Goal: Task Accomplishment & Management: Manage account settings

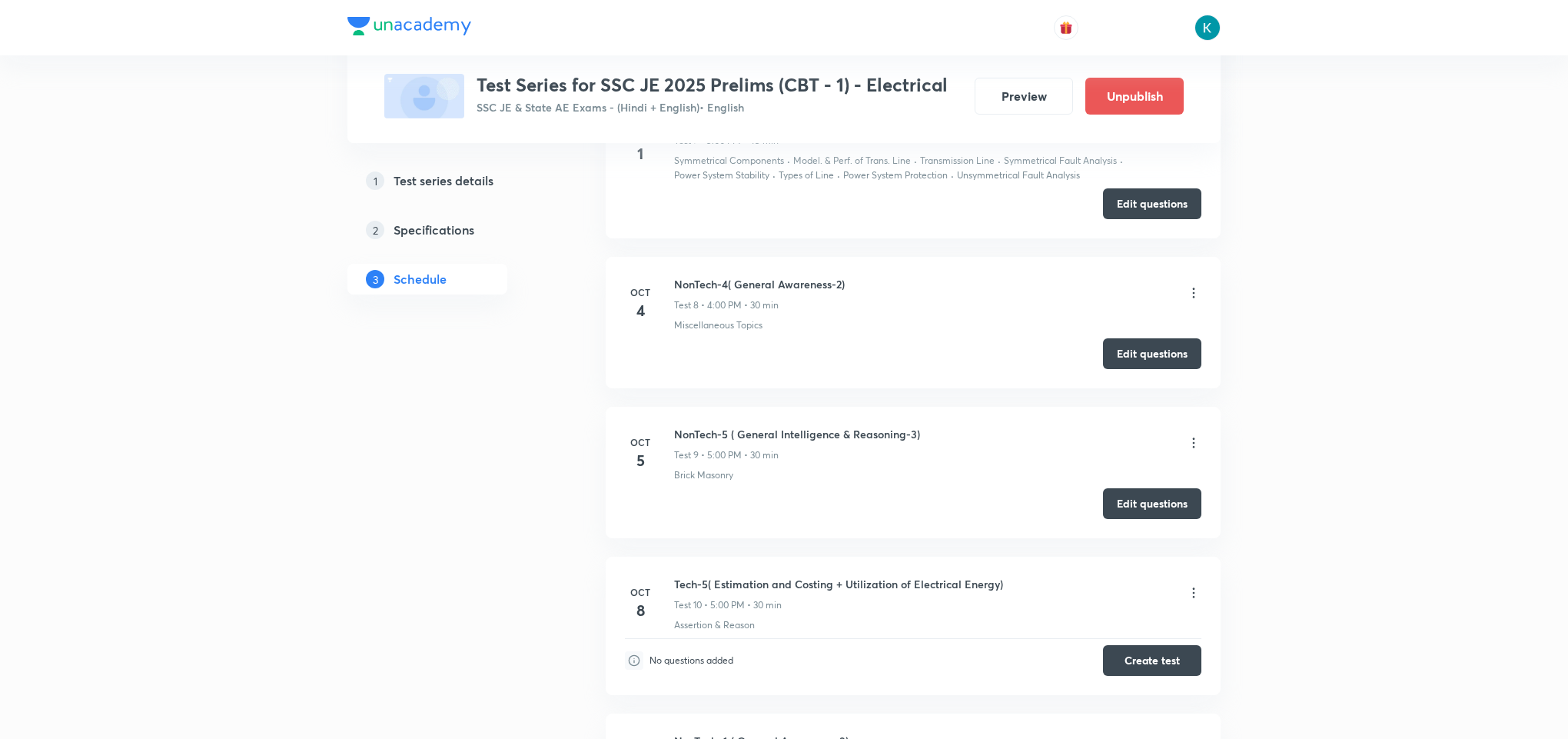
click at [1190, 450] on icon at bounding box center [1192, 442] width 15 height 15
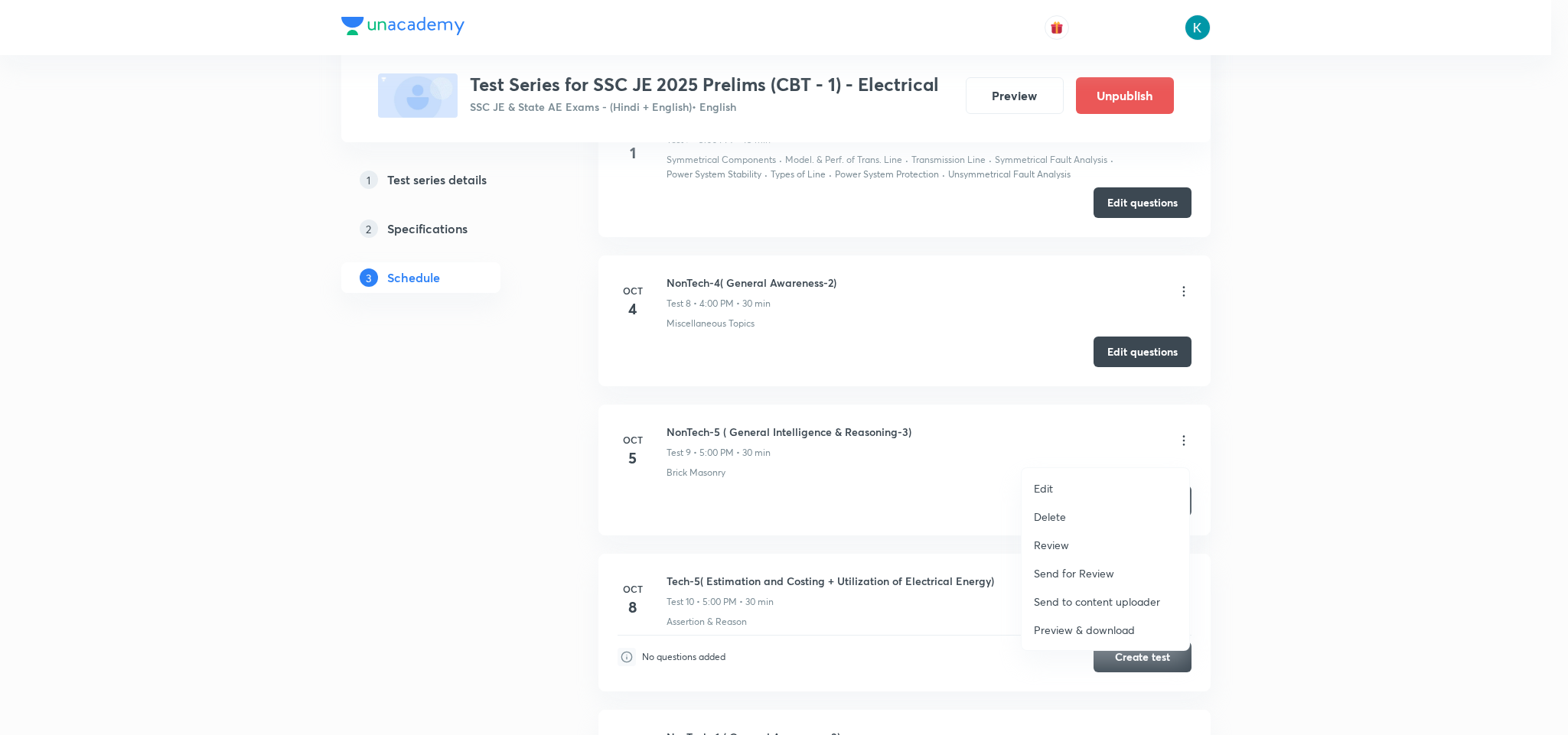
click at [1042, 489] on p "Edit" at bounding box center [1042, 488] width 19 height 16
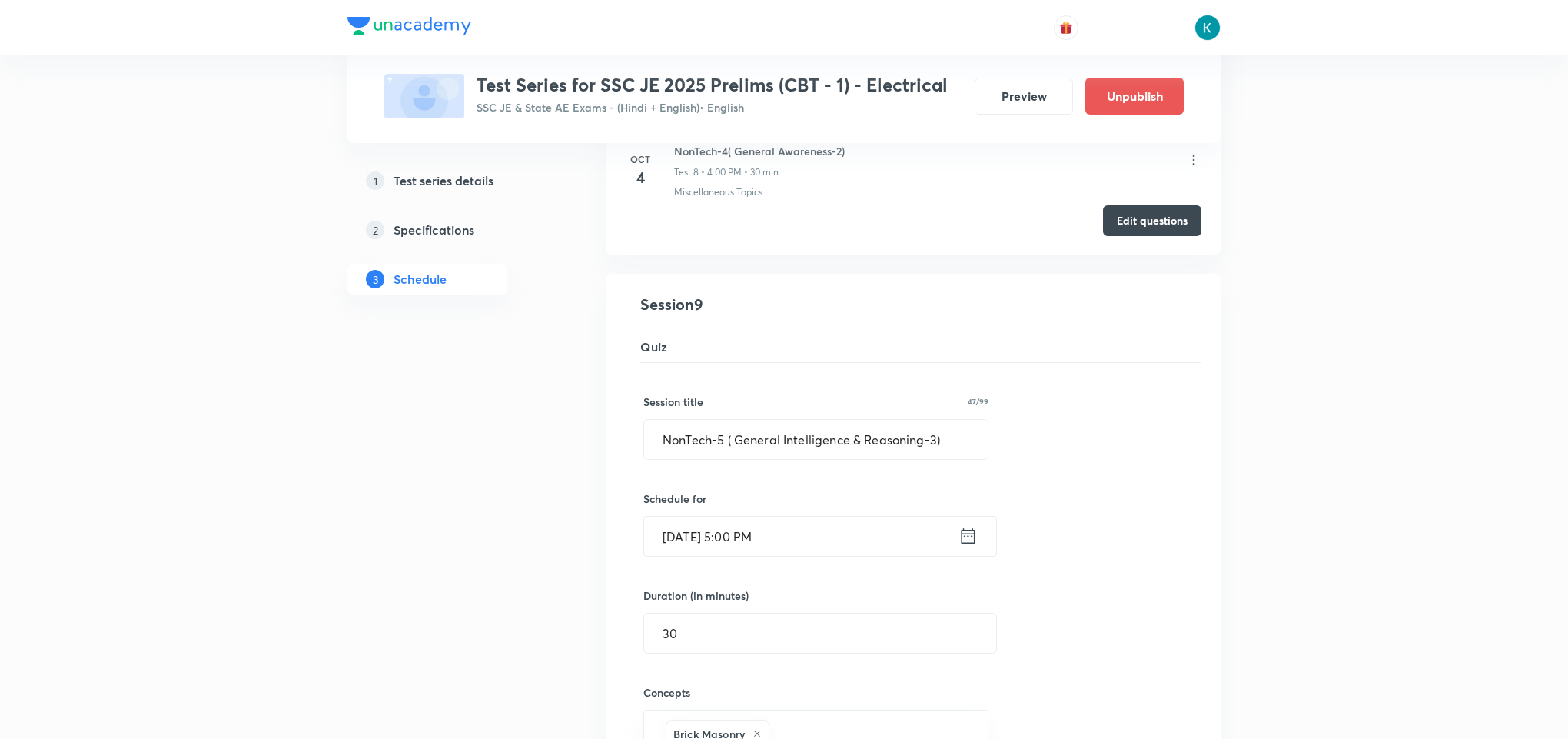
scroll to position [1384, 0]
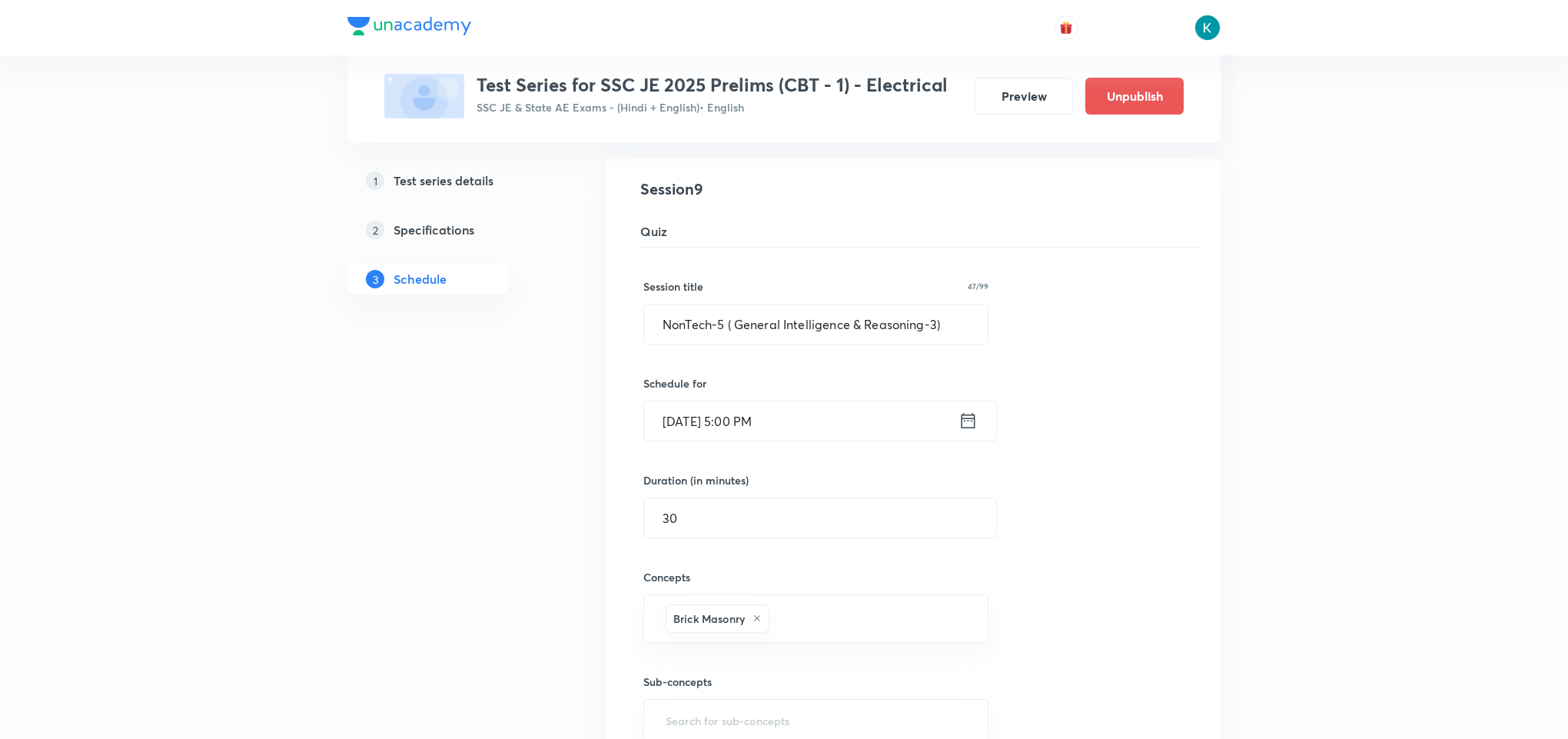
click at [962, 430] on icon at bounding box center [967, 421] width 19 height 22
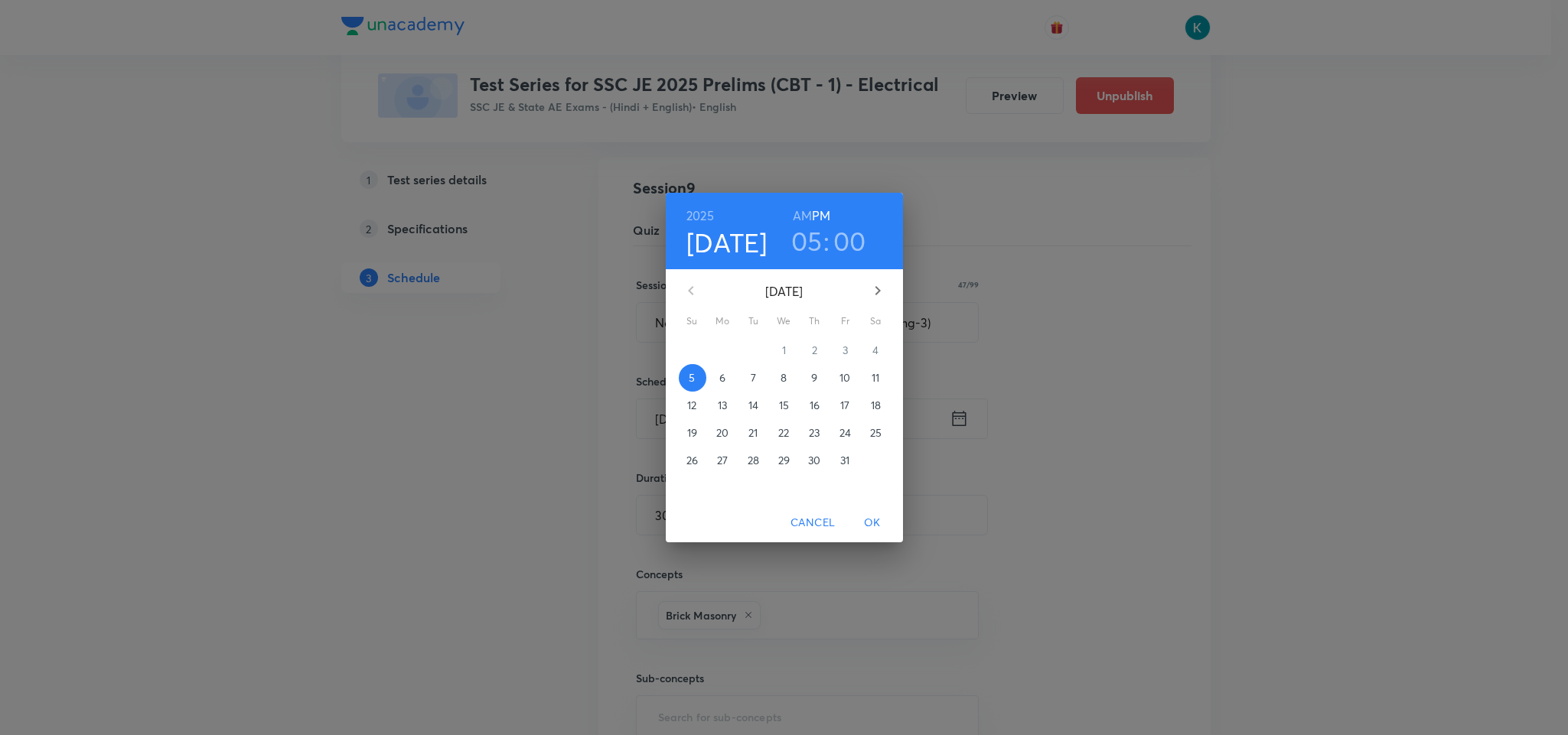
click at [849, 236] on h3 "00" at bounding box center [849, 241] width 33 height 32
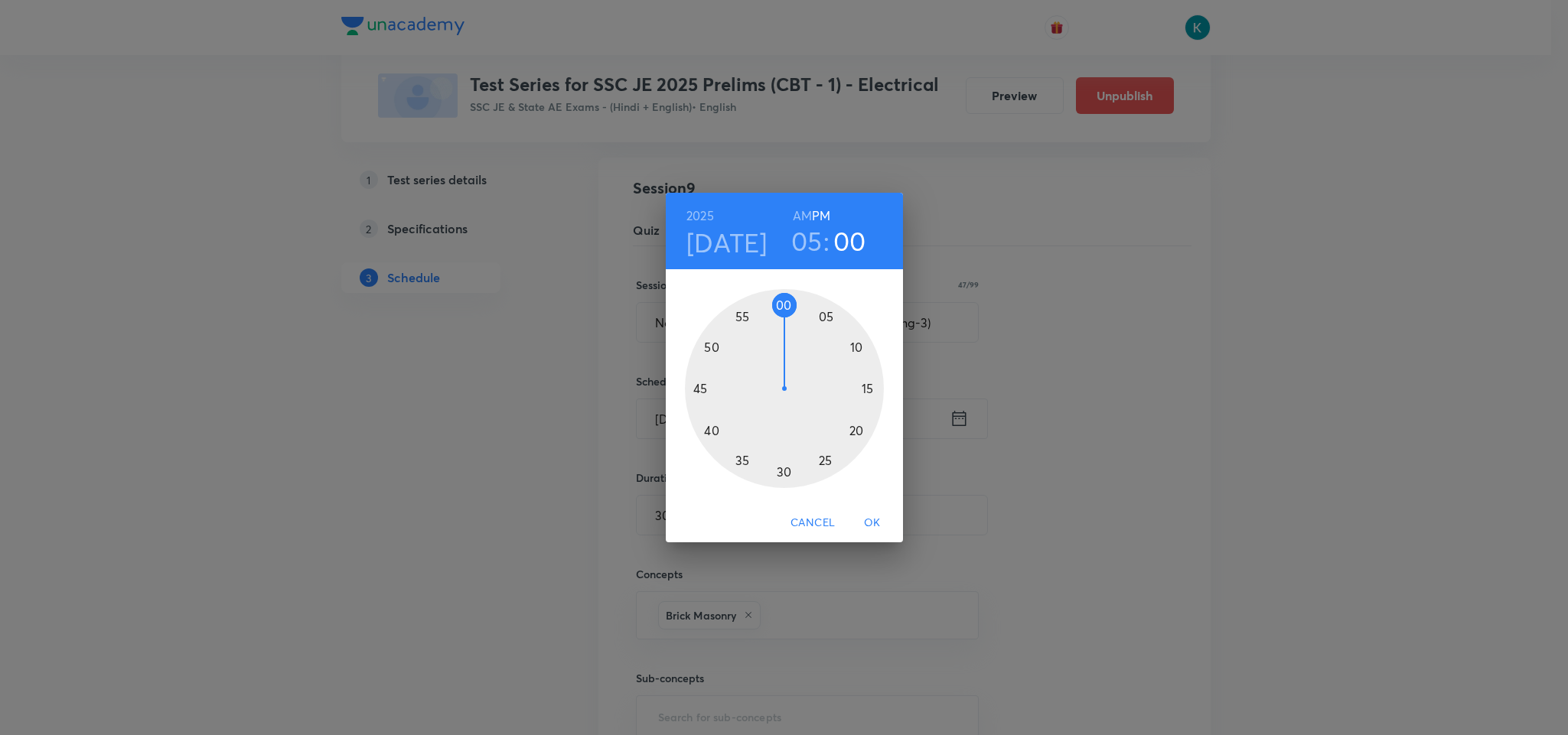
click at [868, 388] on div at bounding box center [784, 388] width 198 height 198
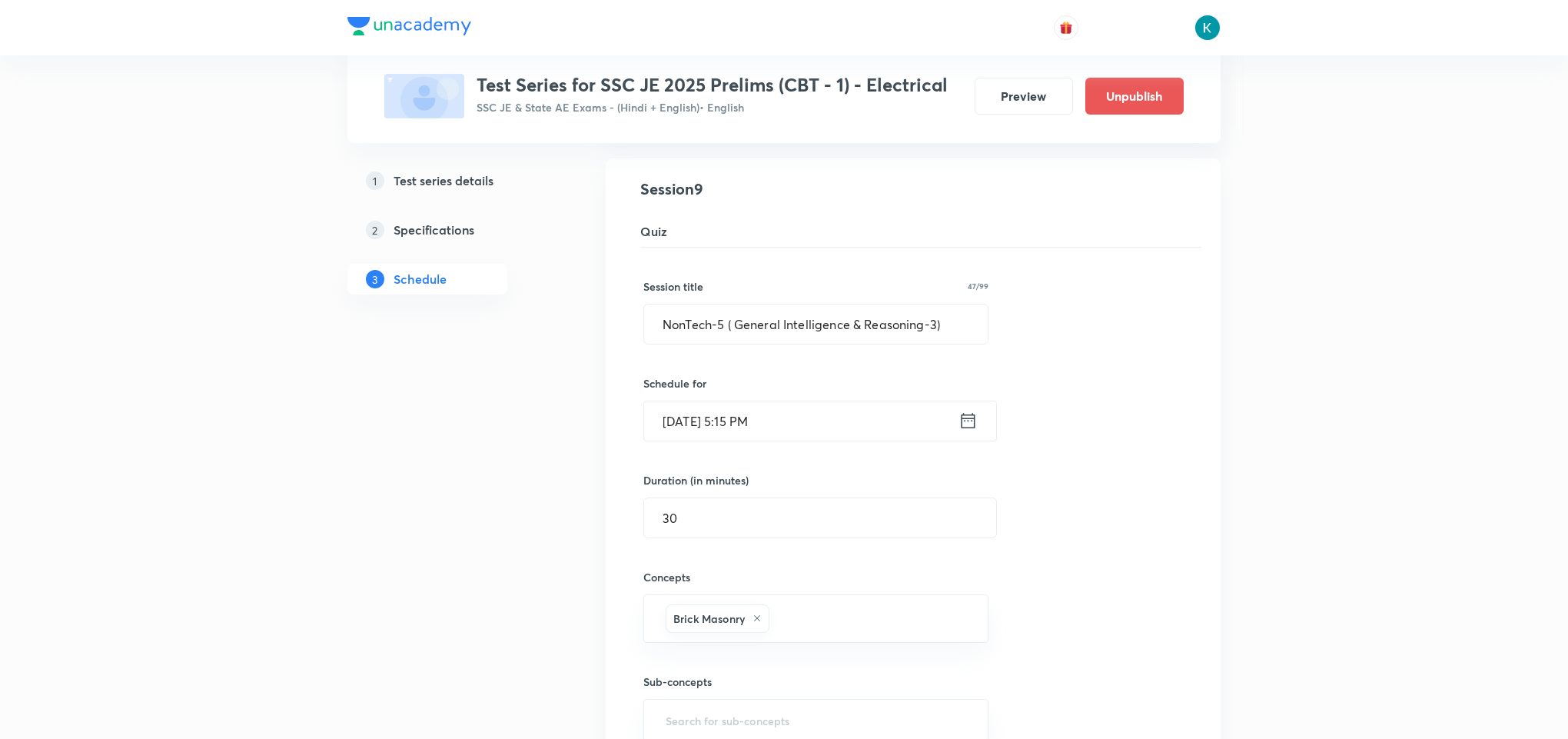
scroll to position [1730, 0]
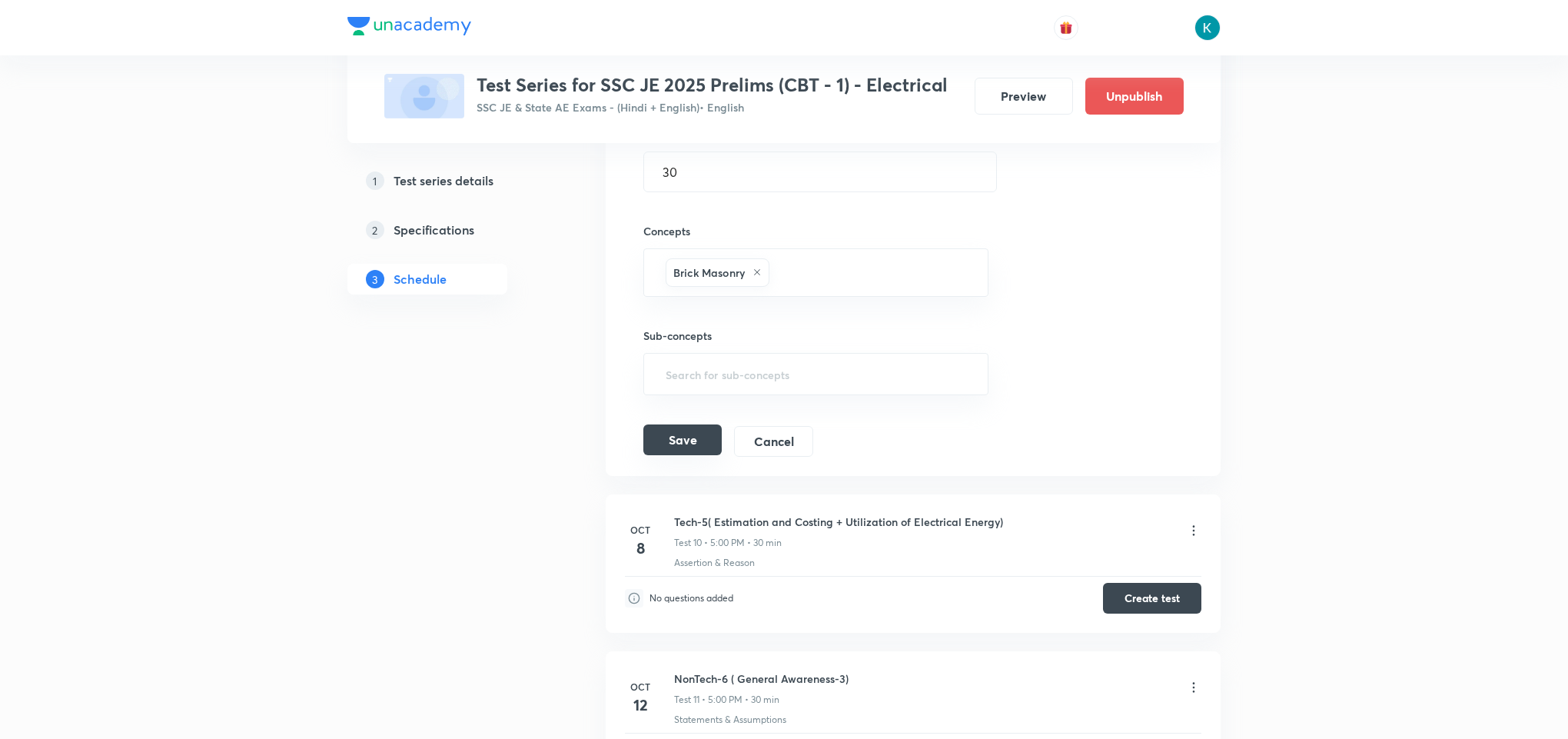
click at [686, 451] on button "Save" at bounding box center [682, 440] width 79 height 31
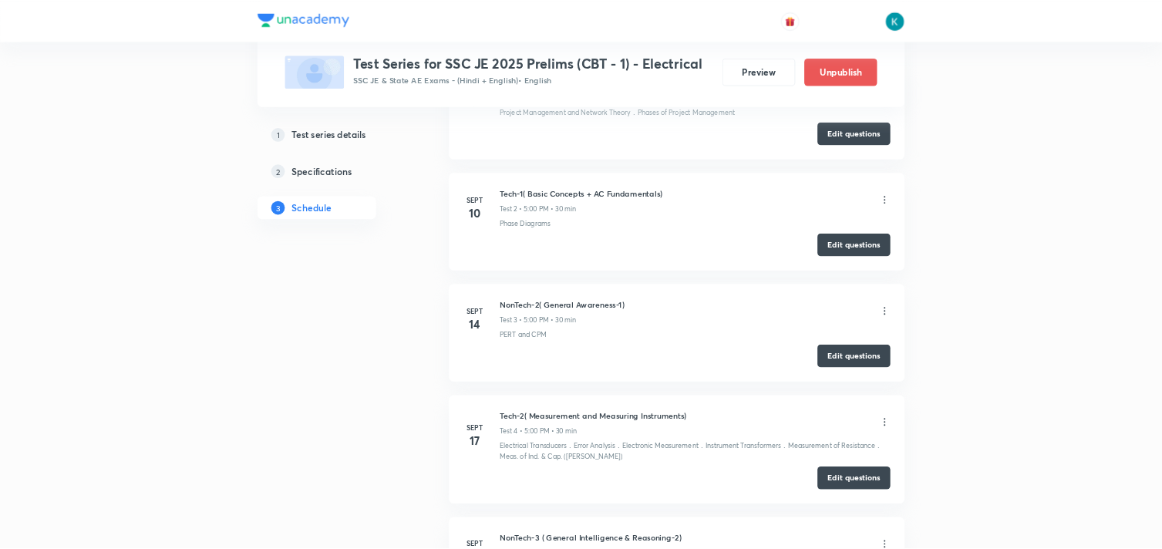
scroll to position [0, 0]
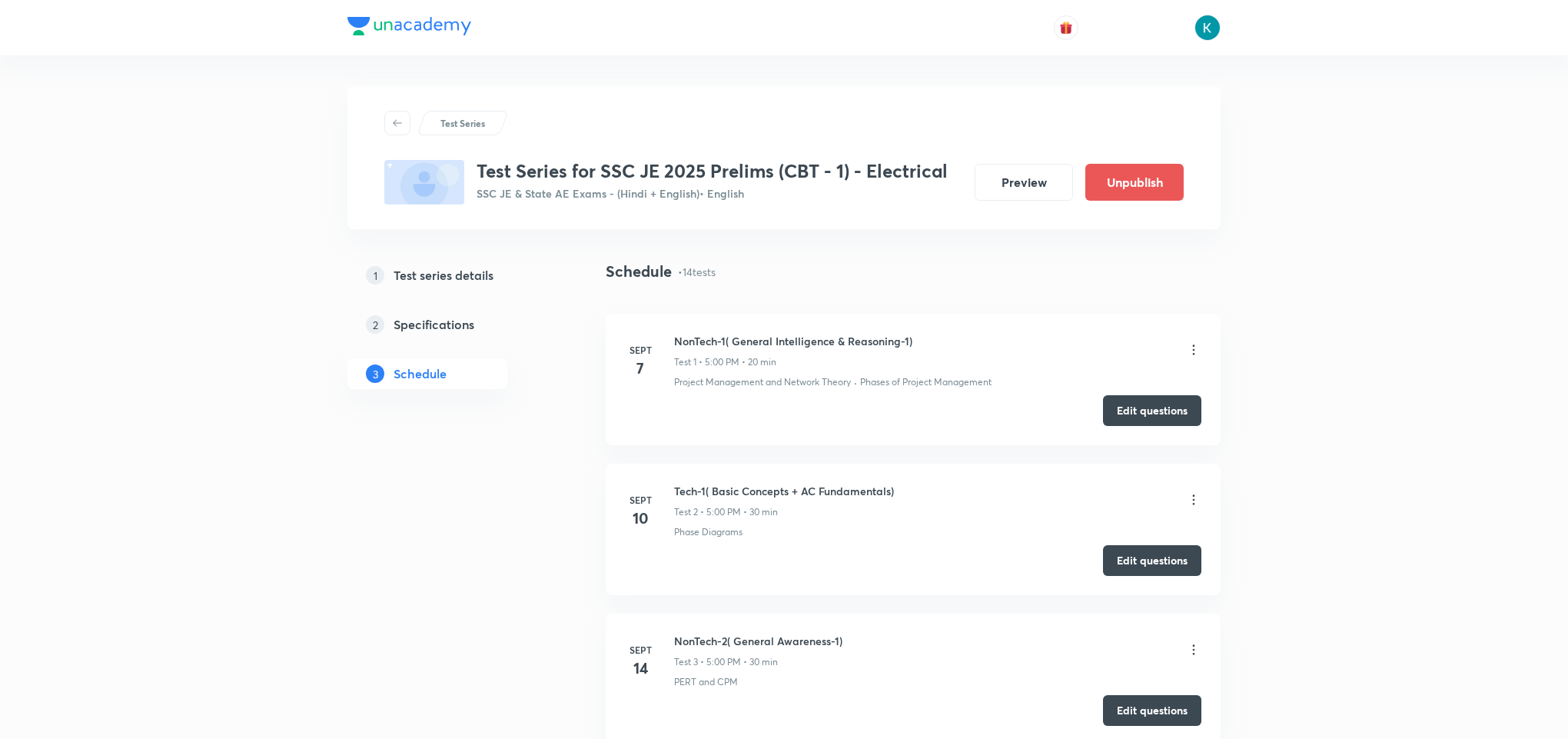
click at [448, 273] on h5 "Test series details" at bounding box center [444, 275] width 100 height 19
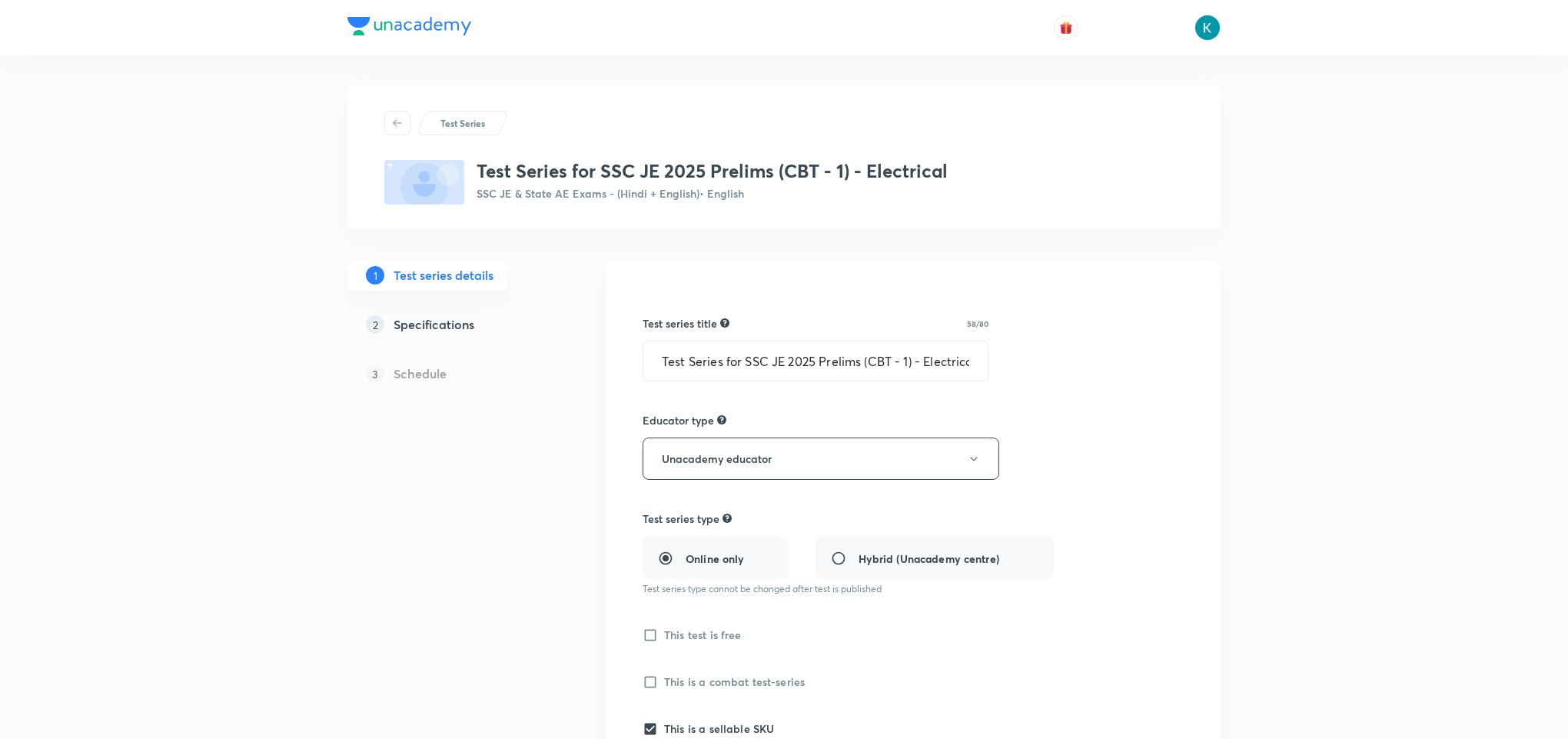
type input "SSC JE & State AE Exams - (Hindi + English)"
click at [393, 118] on icon at bounding box center [397, 123] width 12 height 12
checkbox input "false"
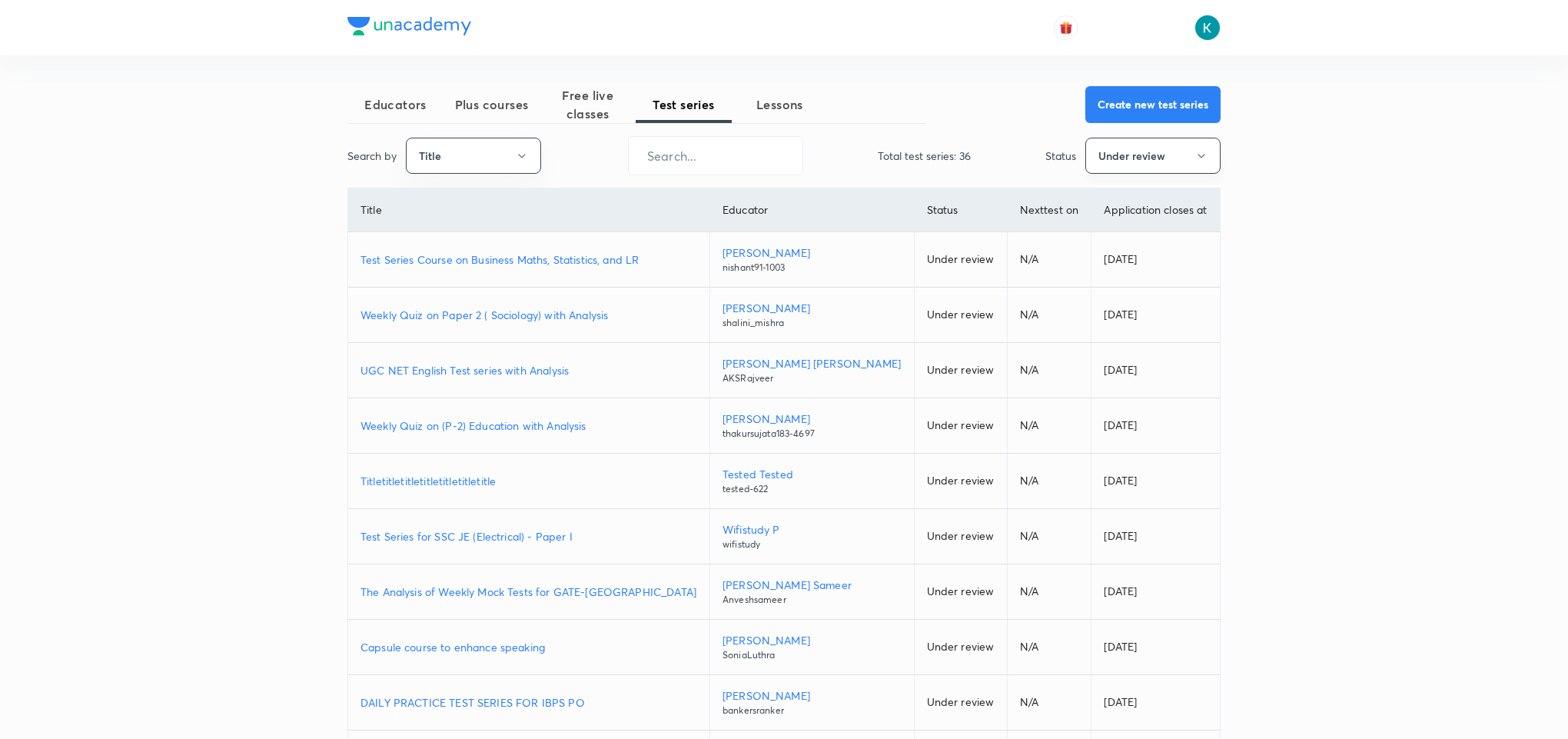
click at [1136, 156] on button "Under review" at bounding box center [1153, 156] width 136 height 36
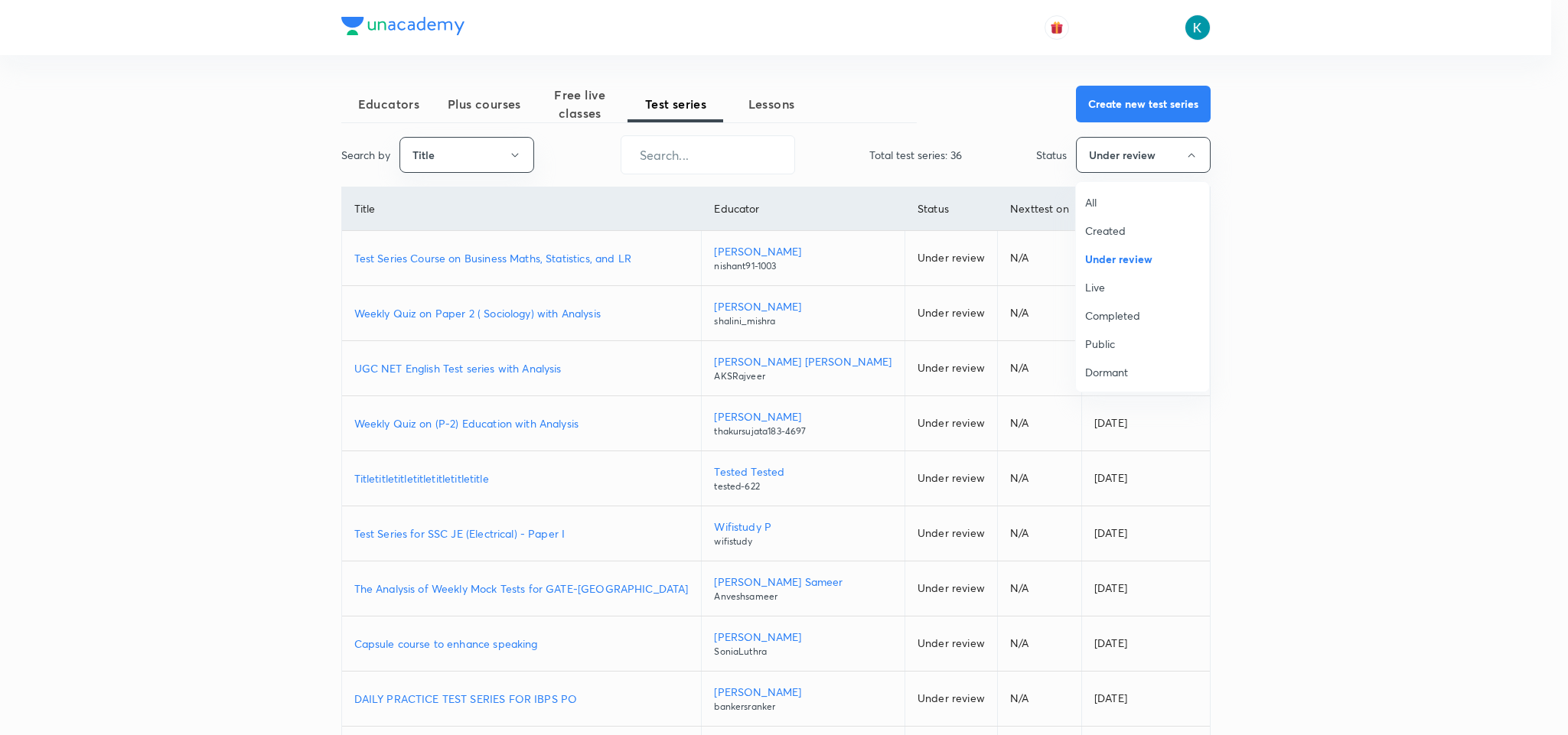
click at [1091, 200] on span "All" at bounding box center [1142, 202] width 115 height 16
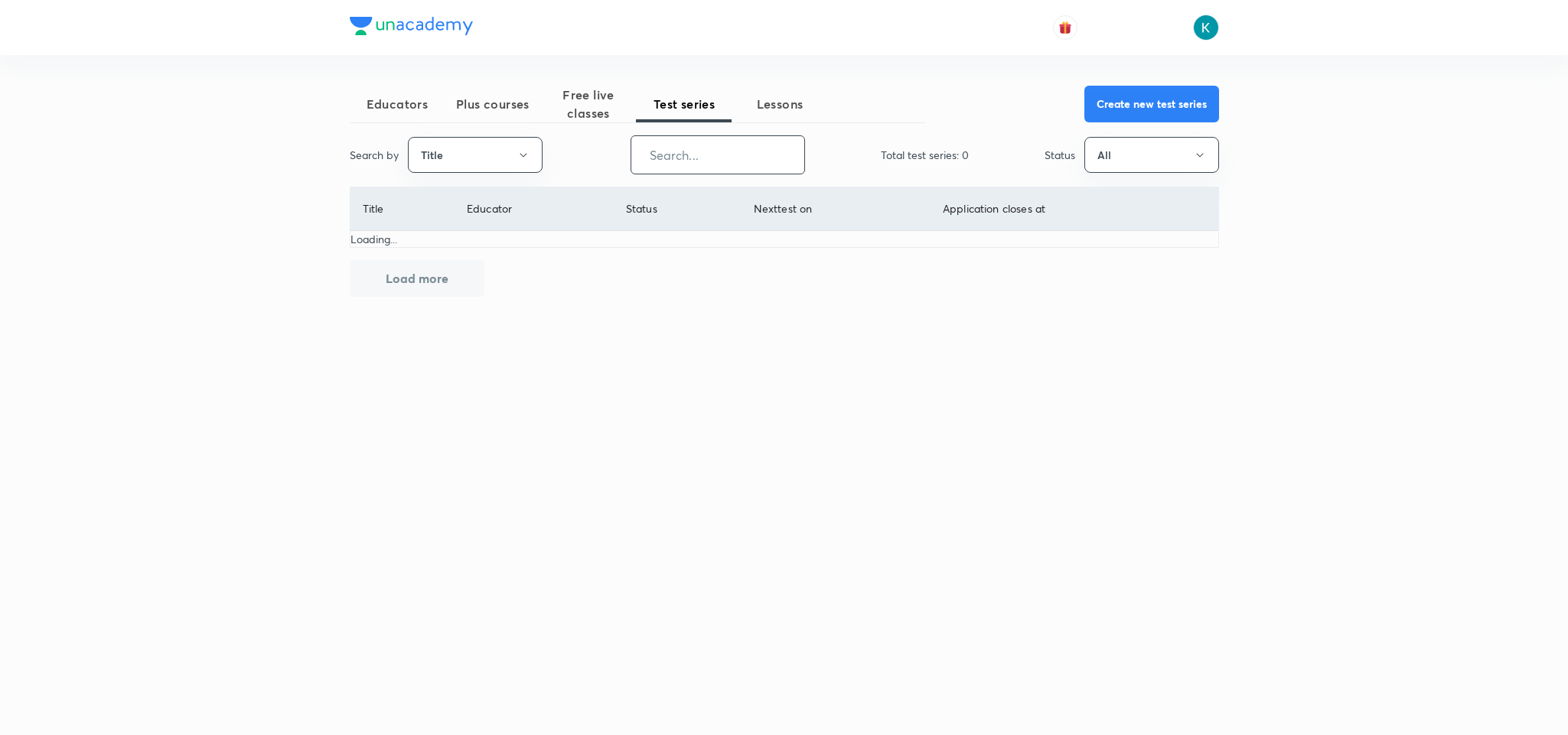
click at [687, 150] on input "text" at bounding box center [718, 154] width 173 height 39
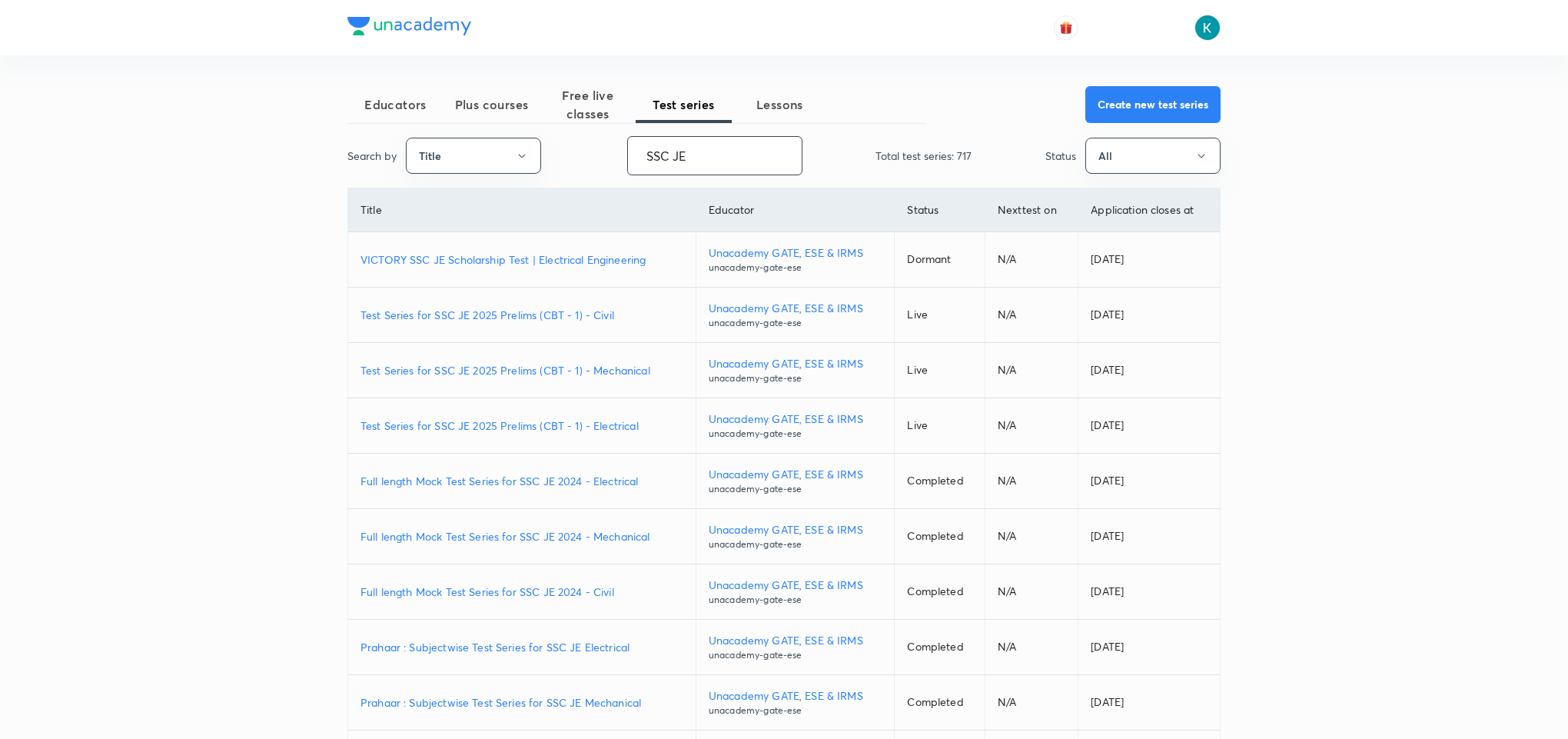
type input "SSC JE"
click at [460, 425] on p "Test Series for SSC JE 2025 Prelims (CBT - 1) - Electrical" at bounding box center [522, 426] width 323 height 16
